Goal: Information Seeking & Learning: Learn about a topic

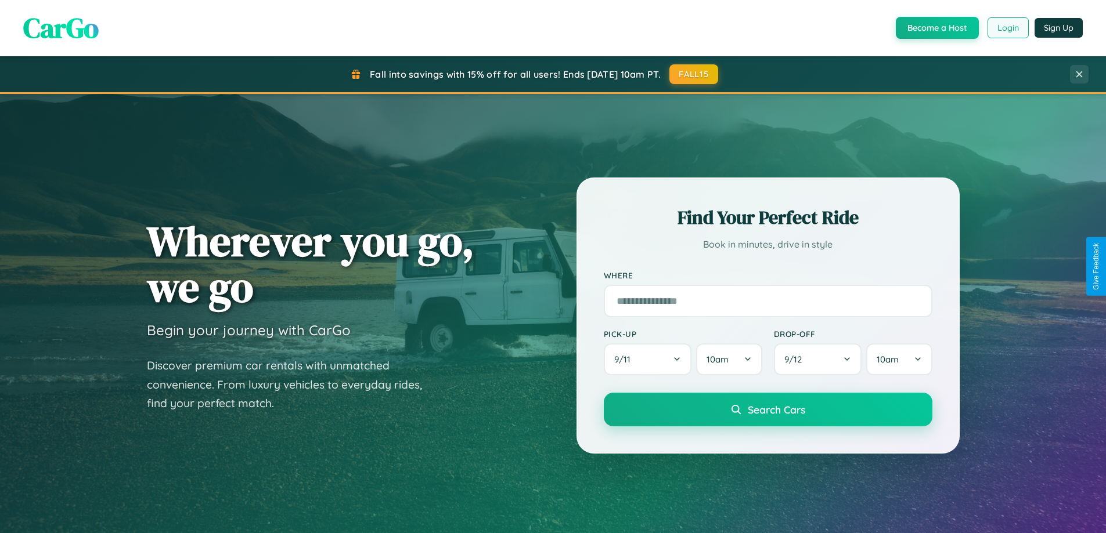
click at [1007, 28] on button "Login" at bounding box center [1007, 27] width 41 height 21
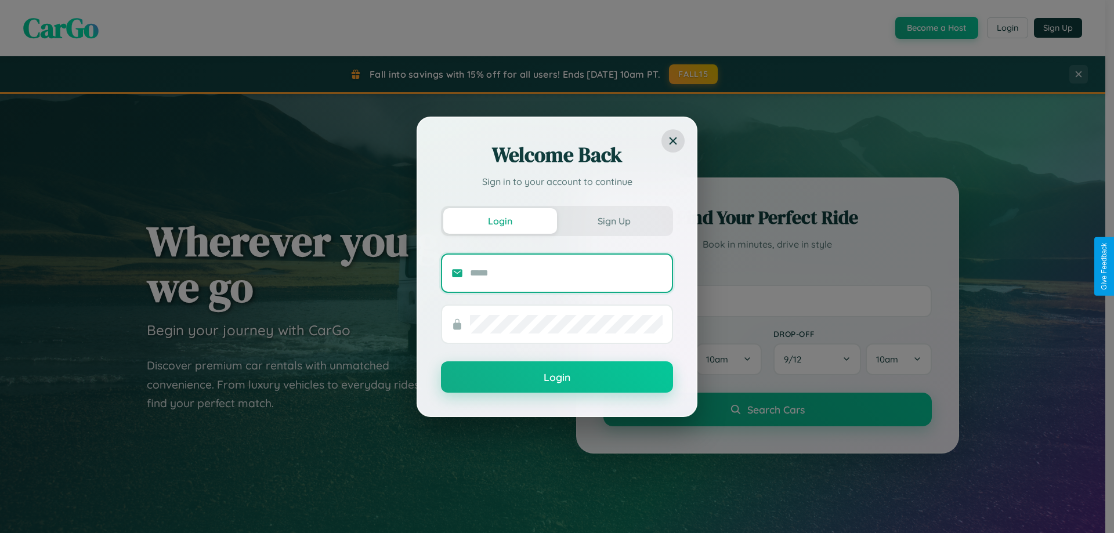
click at [566, 273] on input "text" at bounding box center [566, 273] width 193 height 19
type input "**********"
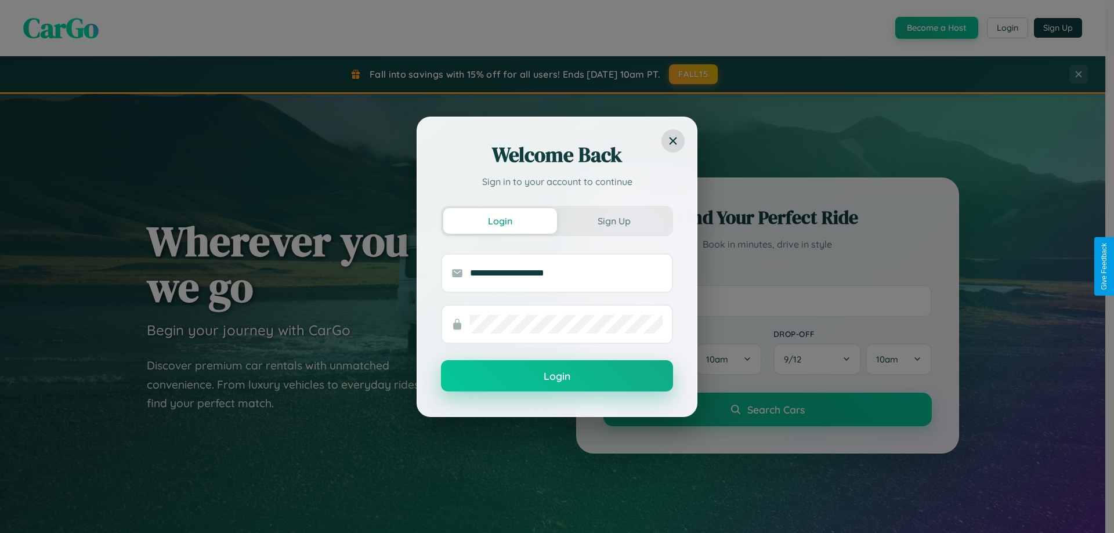
click at [557, 376] on button "Login" at bounding box center [557, 375] width 232 height 31
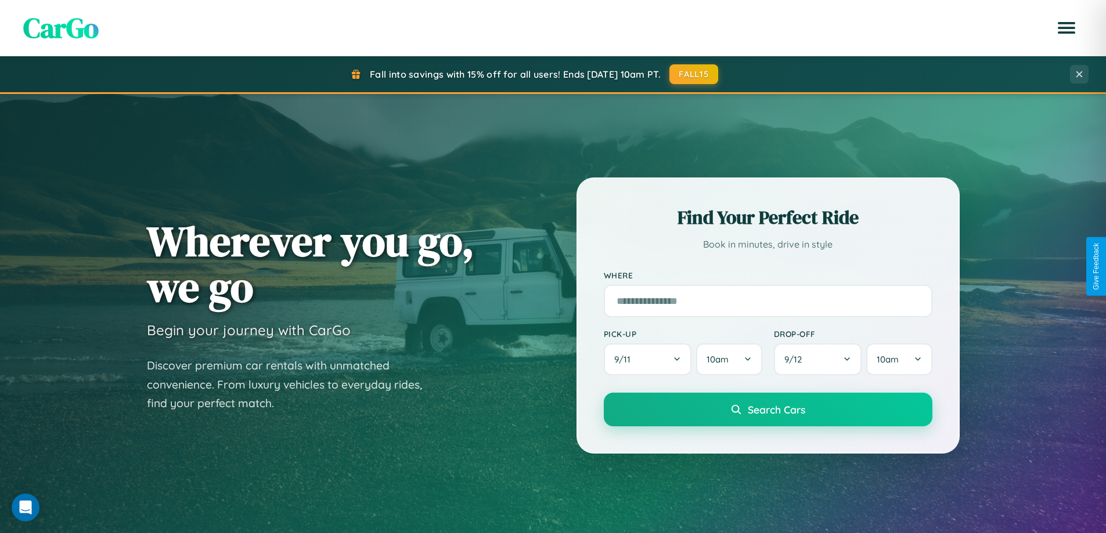
scroll to position [799, 0]
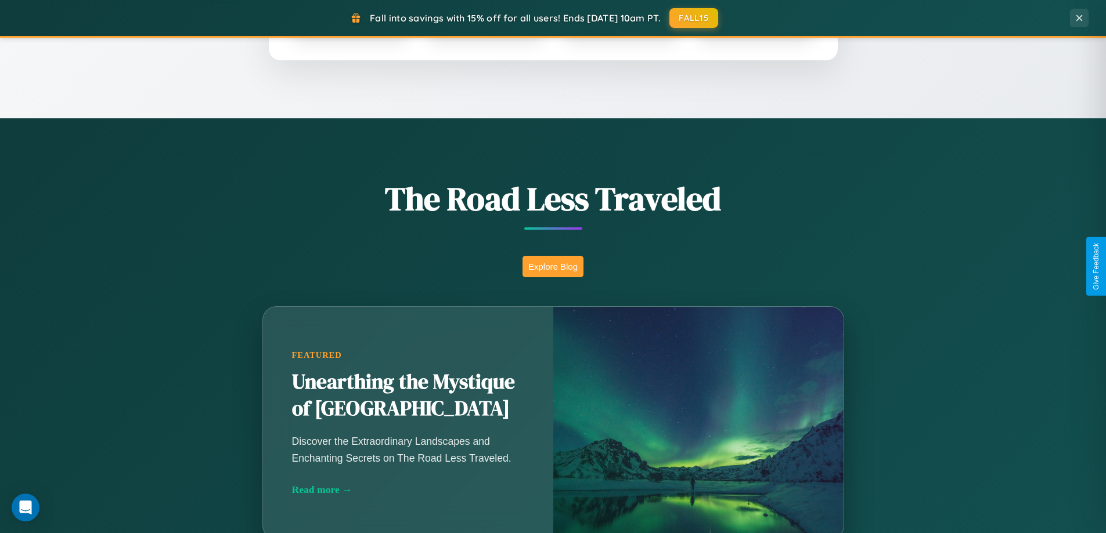
click at [553, 266] on button "Explore Blog" at bounding box center [552, 266] width 61 height 21
